Goal: Information Seeking & Learning: Find specific fact

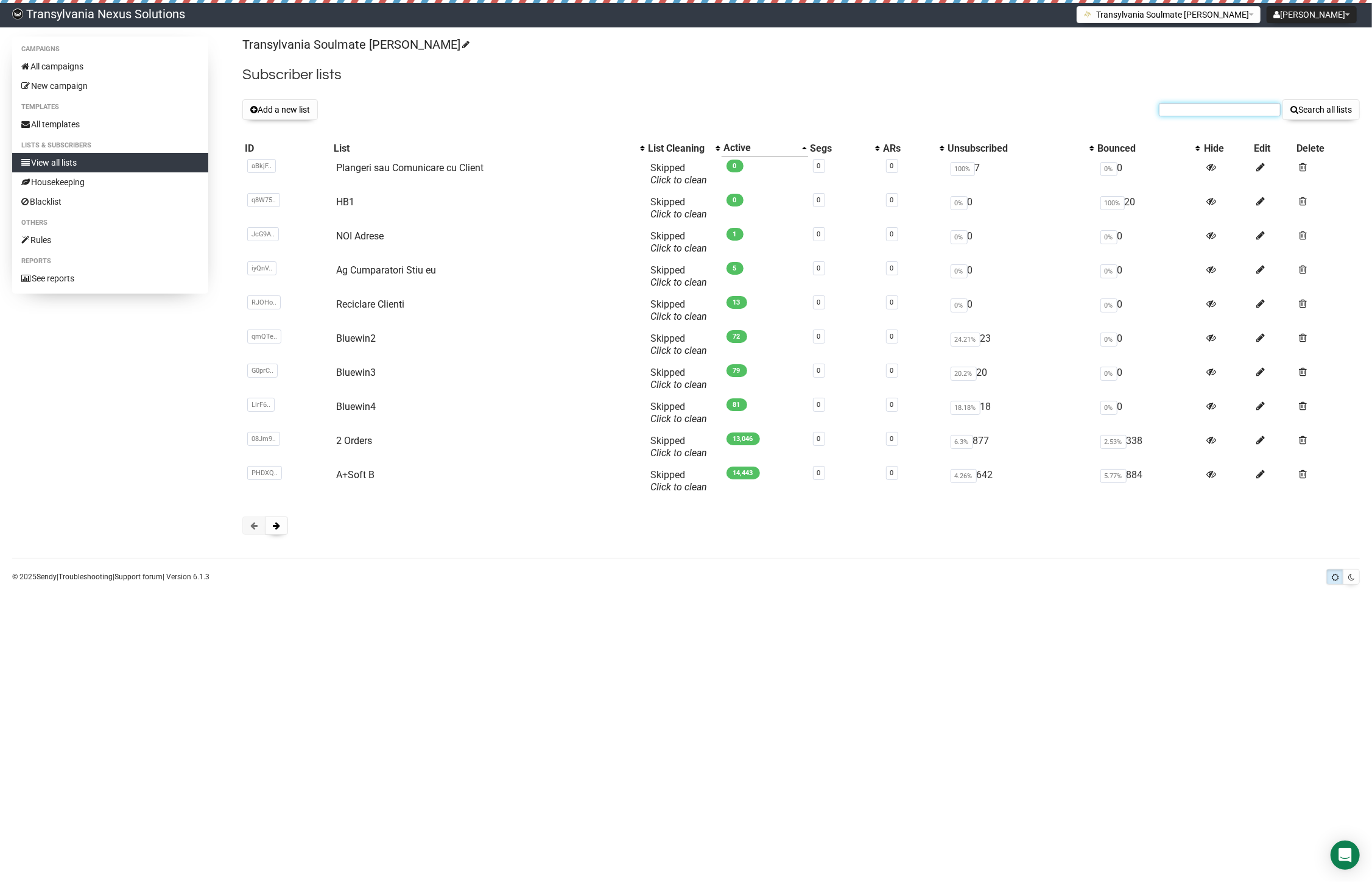
click at [1182, 107] on input "text" at bounding box center [1219, 109] width 122 height 13
paste input "[PERSON_NAME][EMAIL_ADDRESS][DOMAIN_NAME]"
type input "[PERSON_NAME][EMAIL_ADDRESS][DOMAIN_NAME]"
click at [1335, 96] on div "Transylvania Soulmate [PERSON_NAME] Subscriber lists Add a new list [PERSON_NAM…" at bounding box center [801, 292] width 1118 height 511
click at [1330, 106] on button "Search all lists" at bounding box center [1320, 109] width 77 height 20
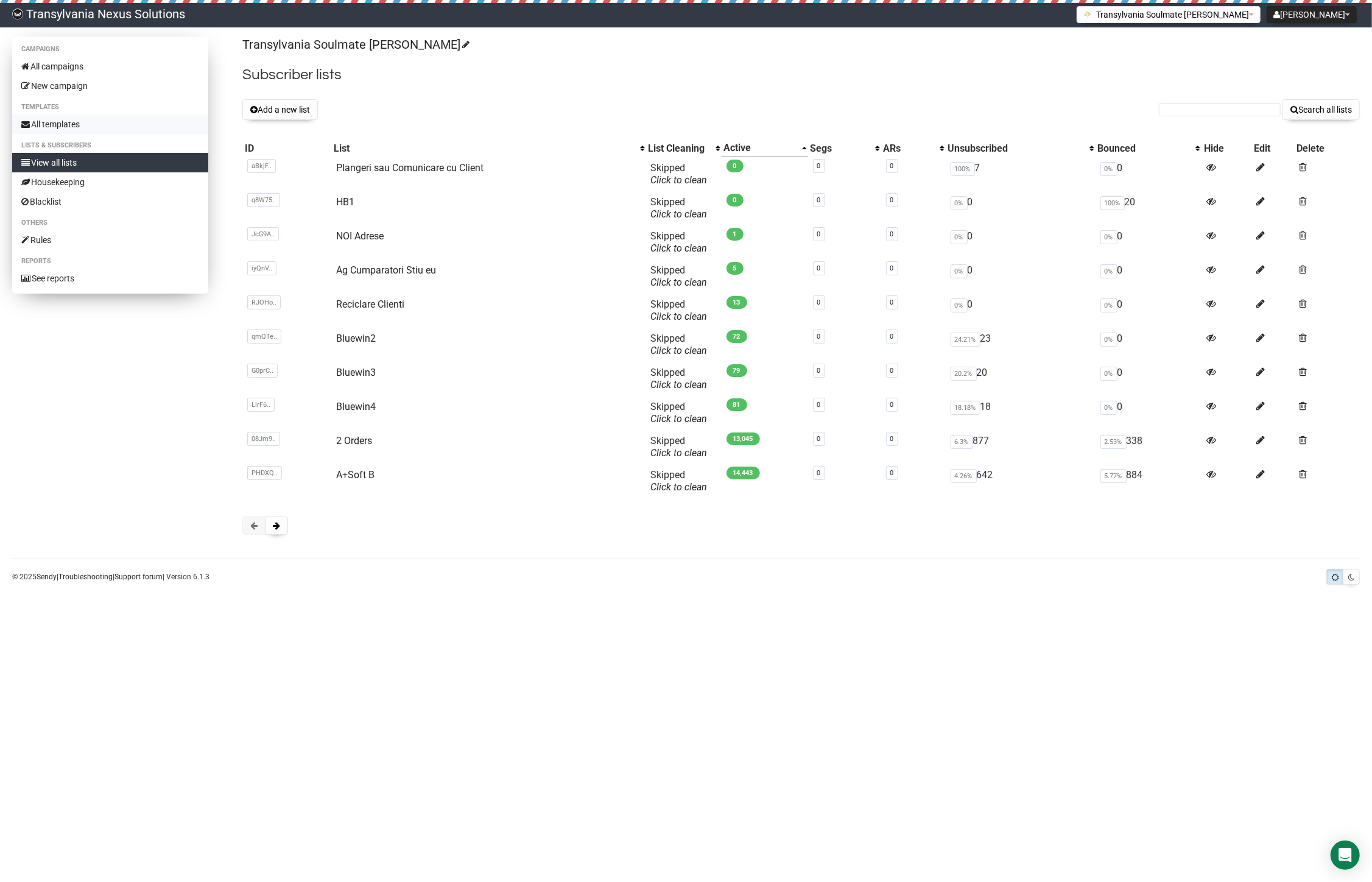
click at [37, 125] on link "All templates" at bounding box center [110, 125] width 196 height 20
